Goal: Find specific page/section: Find specific page/section

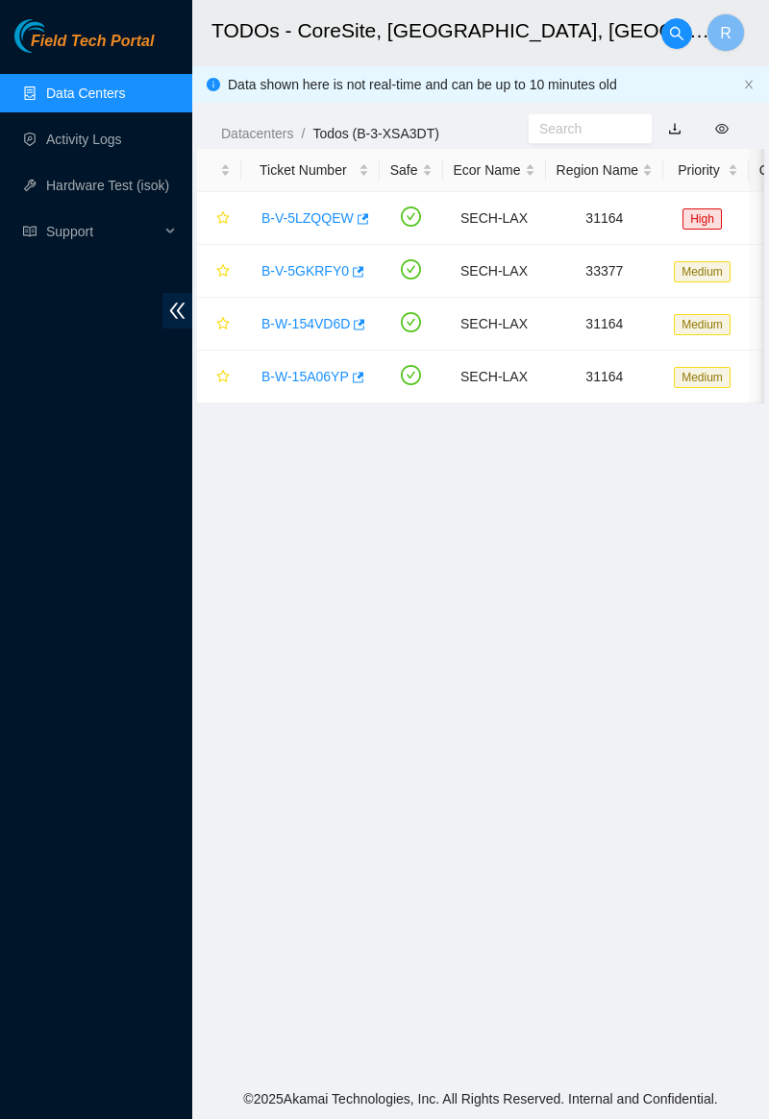
scroll to position [95, 0]
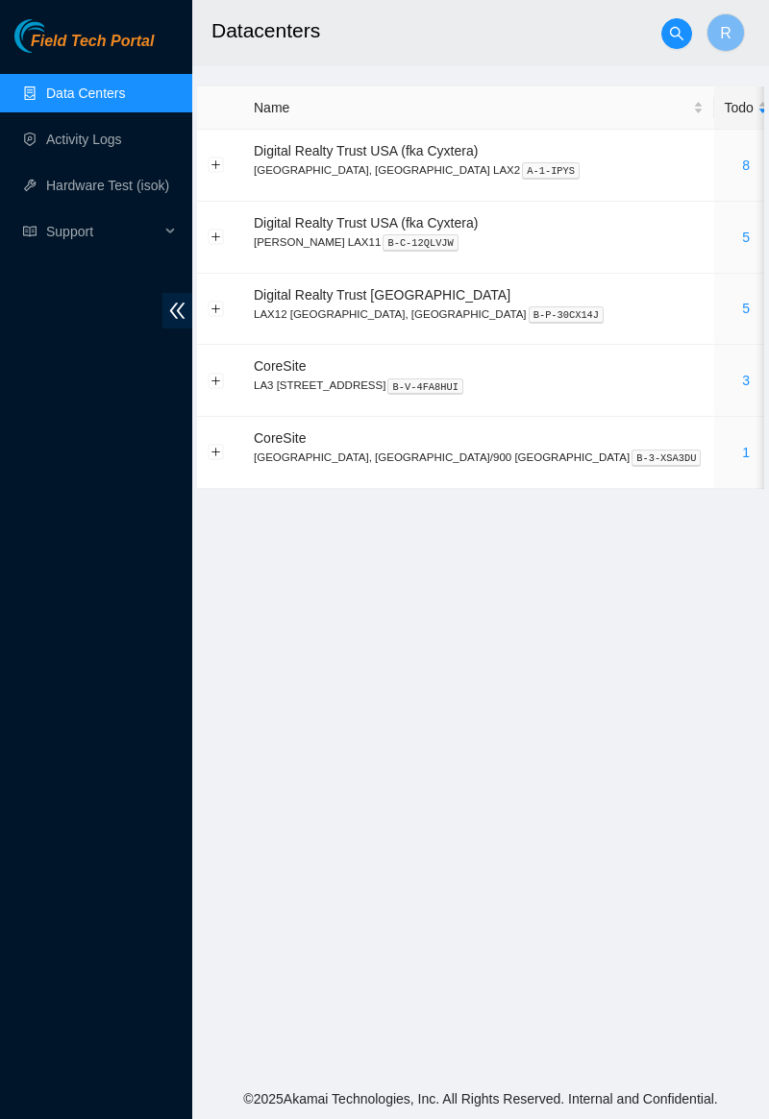
click at [742, 382] on link "3" at bounding box center [746, 380] width 8 height 15
